Goal: Information Seeking & Learning: Learn about a topic

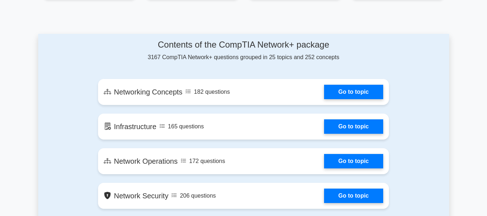
scroll to position [378, 0]
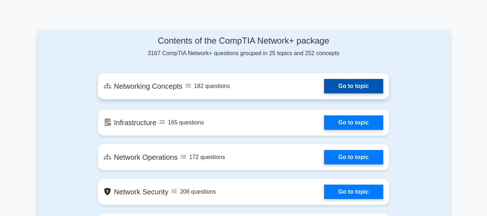
click at [356, 89] on link "Go to topic" at bounding box center [353, 86] width 59 height 14
click at [324, 83] on link "Go to topic" at bounding box center [353, 86] width 59 height 14
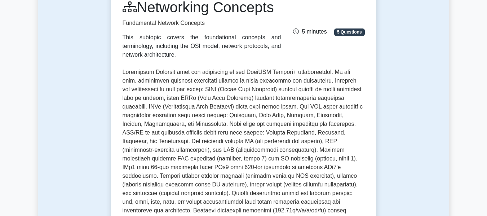
scroll to position [101, 0]
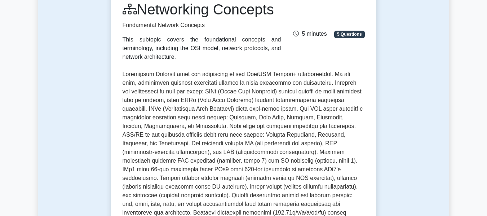
click at [262, 118] on p at bounding box center [244, 165] width 242 height 190
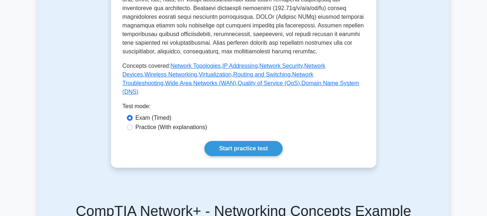
scroll to position [310, 0]
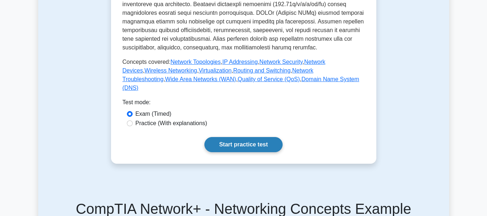
click at [243, 152] on link "Start practice test" at bounding box center [243, 144] width 78 height 15
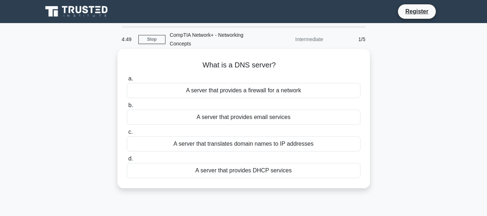
click at [258, 144] on div "A server that translates domain names to IP addresses" at bounding box center [244, 143] width 234 height 15
click at [127, 135] on input "c. A server that translates domain names to IP addresses" at bounding box center [127, 132] width 0 height 5
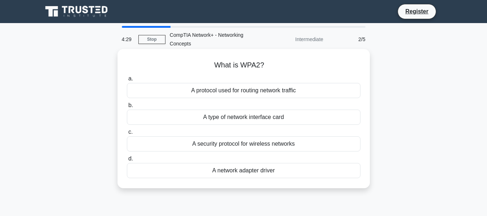
click at [265, 145] on div "A security protocol for wireless networks" at bounding box center [244, 143] width 234 height 15
click at [127, 135] on input "c. A security protocol for wireless networks" at bounding box center [127, 132] width 0 height 5
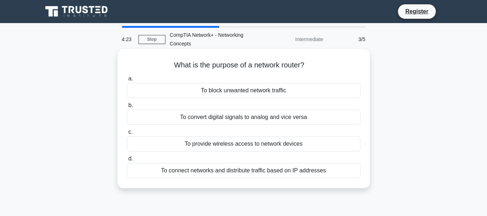
drag, startPoint x: 173, startPoint y: 65, endPoint x: 316, endPoint y: 64, distance: 143.5
click at [316, 64] on h5 "What is the purpose of a network router? .spinner_0XTQ{transform-origin:center;…" at bounding box center [243, 65] width 235 height 9
click at [209, 172] on div "To connect networks and distribute traffic based on IP addresses" at bounding box center [244, 170] width 234 height 15
click at [127, 161] on input "d. To connect networks and distribute traffic based on IP addresses" at bounding box center [127, 159] width 0 height 5
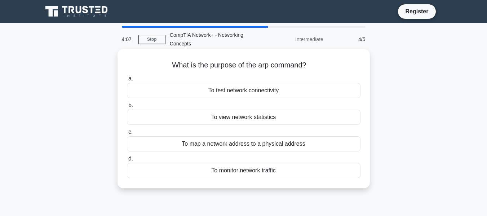
click at [247, 147] on div "To map a network address to a physical address" at bounding box center [244, 143] width 234 height 15
click at [127, 135] on input "c. To map a network address to a physical address" at bounding box center [127, 132] width 0 height 5
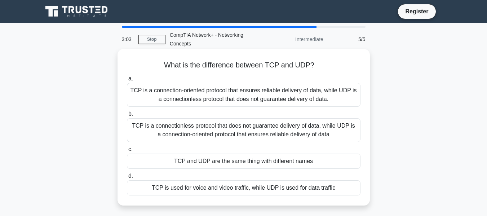
click at [243, 94] on div "TCP is a connection-oriented protocol that ensures reliable delivery of data, w…" at bounding box center [244, 95] width 234 height 24
click at [127, 81] on input "a. TCP is a connection-oriented protocol that ensures reliable delivery of data…" at bounding box center [127, 78] width 0 height 5
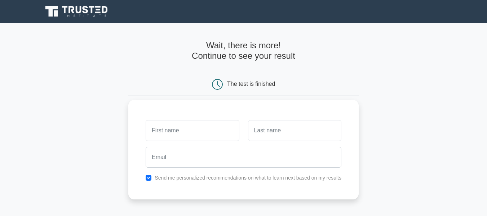
click at [189, 141] on input "text" at bounding box center [192, 130] width 93 height 21
type input "m"
type input "Manasa"
click at [283, 130] on input "text" at bounding box center [294, 130] width 93 height 21
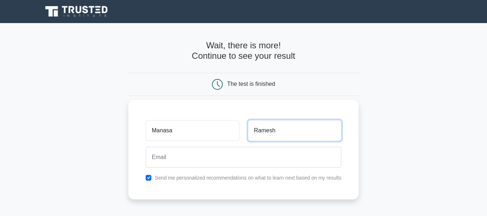
type input "Ramesh"
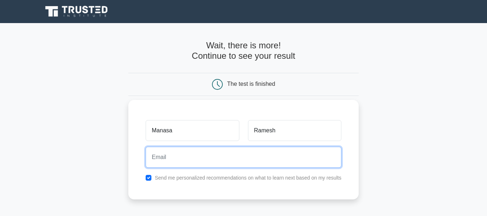
click at [194, 163] on input "email" at bounding box center [244, 157] width 196 height 21
type input "manasaramesh08@gmail.com"
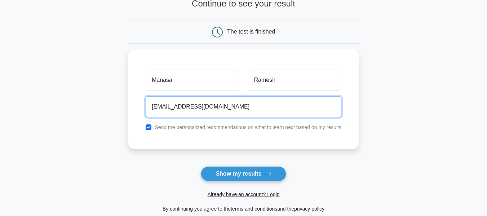
scroll to position [53, 0]
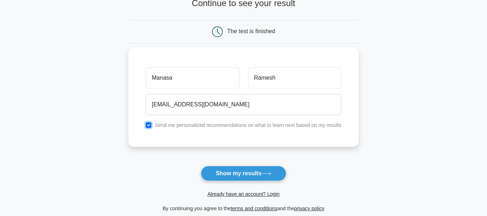
click at [149, 126] on input "checkbox" at bounding box center [149, 125] width 6 height 6
checkbox input "false"
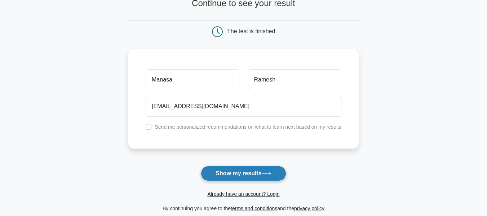
click at [242, 177] on button "Show my results" at bounding box center [243, 173] width 85 height 15
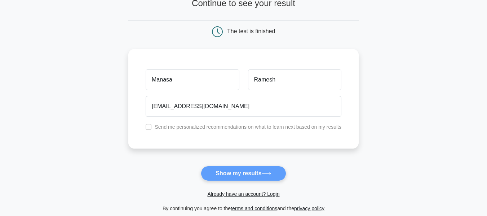
click at [230, 169] on form "Wait, there is more! Continue to see your result The test is finished Manasa" at bounding box center [243, 100] width 230 height 225
click at [236, 169] on form "Wait, there is more! Continue to see your result The test is finished Manasa" at bounding box center [243, 100] width 230 height 225
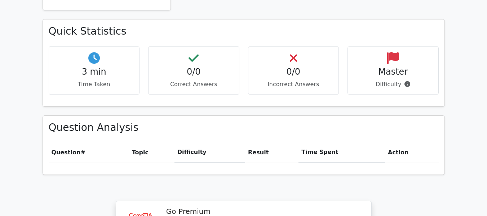
scroll to position [371, 0]
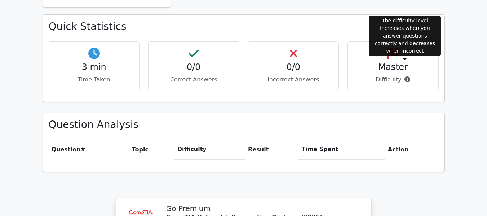
click at [407, 76] on icon at bounding box center [408, 79] width 6 height 6
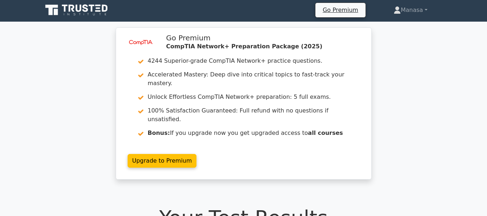
scroll to position [0, 0]
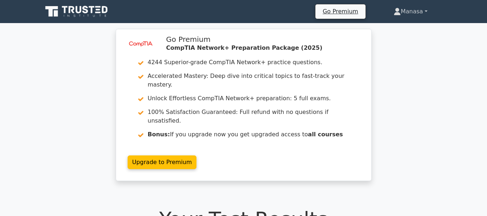
click at [409, 12] on link "Manasa" at bounding box center [411, 11] width 69 height 14
click at [389, 28] on link "Profile" at bounding box center [405, 29] width 57 height 12
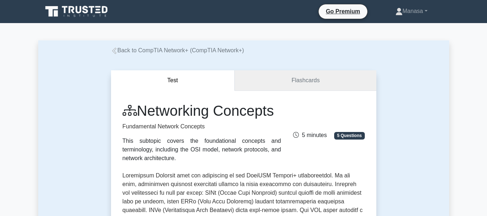
click at [296, 85] on link "Flashcards" at bounding box center [305, 80] width 141 height 21
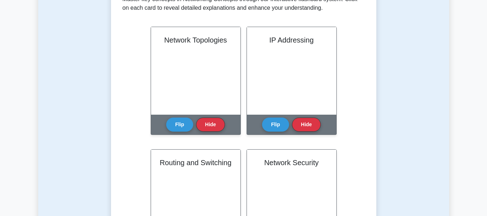
scroll to position [155, 0]
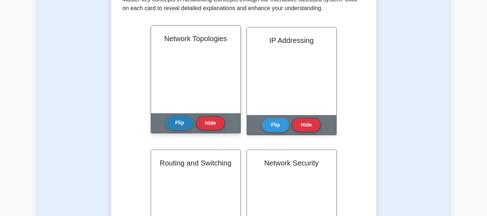
click at [173, 122] on button "Flip" at bounding box center [179, 123] width 27 height 14
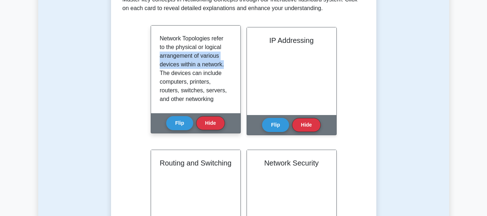
drag, startPoint x: 228, startPoint y: 49, endPoint x: 227, endPoint y: 61, distance: 11.9
click at [227, 61] on div "Network Topologies refer to the physical or logical arrangement of various devi…" at bounding box center [196, 69] width 72 height 70
click at [205, 63] on p "Network Topologies refer to the physical or logical arrangement of various devi…" at bounding box center [194, 159] width 69 height 251
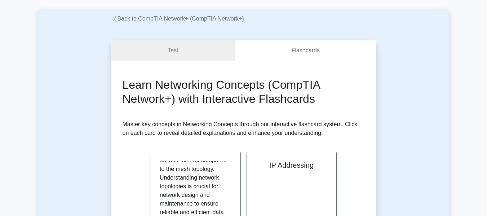
scroll to position [0, 0]
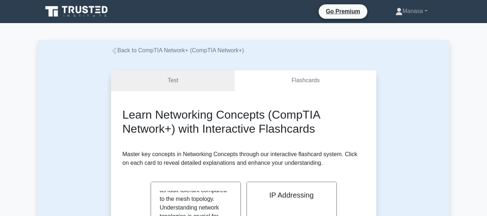
click at [166, 78] on link "Test" at bounding box center [173, 80] width 124 height 21
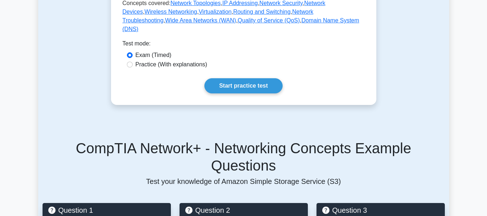
scroll to position [379, 0]
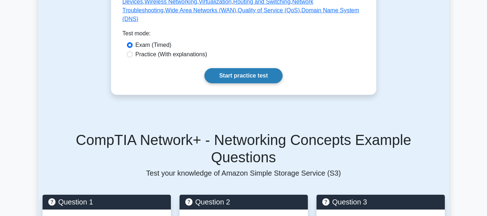
click at [230, 83] on link "Start practice test" at bounding box center [243, 75] width 78 height 15
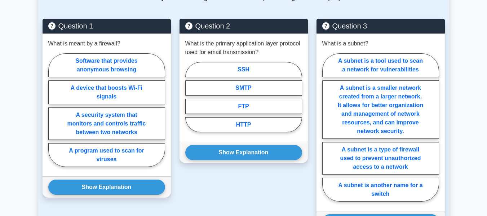
scroll to position [553, 0]
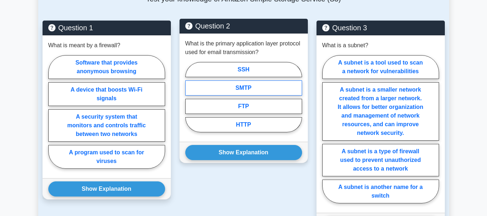
click at [230, 80] on label "SMTP" at bounding box center [243, 87] width 117 height 15
click at [190, 97] on input "SMTP" at bounding box center [187, 99] width 5 height 5
radio input "true"
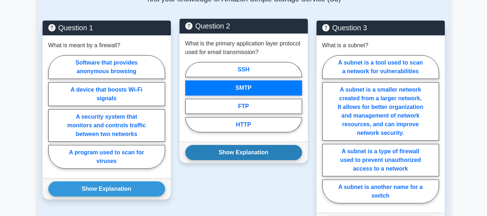
click at [230, 145] on button "Show Explanation" at bounding box center [243, 152] width 117 height 15
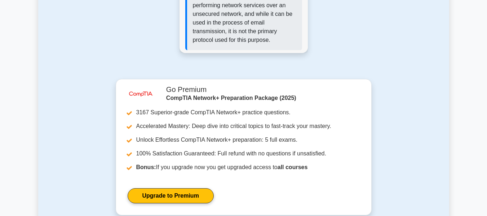
scroll to position [857, 0]
